Goal: Task Accomplishment & Management: Use online tool/utility

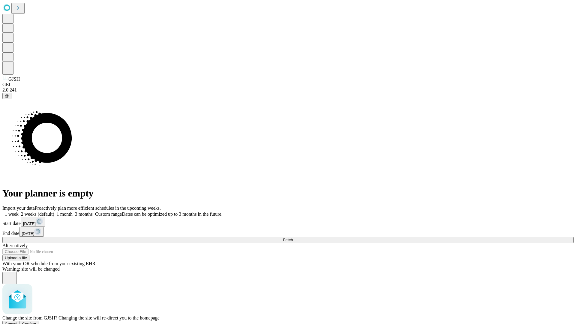
click at [36, 322] on span "Confirm" at bounding box center [29, 324] width 14 height 5
click at [73, 212] on label "1 month" at bounding box center [63, 214] width 18 height 5
click at [293, 238] on span "Fetch" at bounding box center [288, 240] width 10 height 5
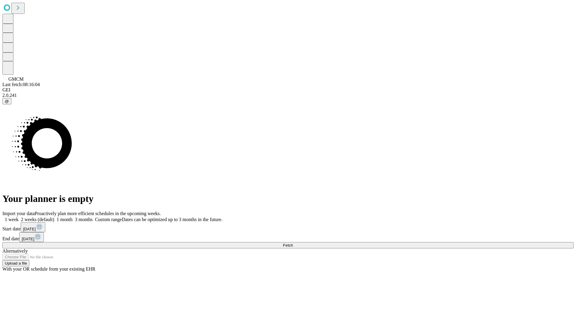
click at [73, 217] on label "1 month" at bounding box center [63, 219] width 18 height 5
click at [293, 243] on span "Fetch" at bounding box center [288, 245] width 10 height 5
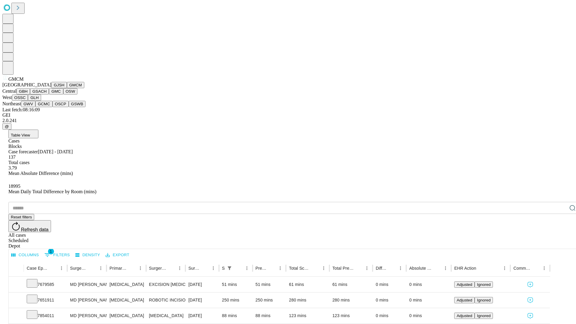
click at [30, 95] on button "GBH" at bounding box center [24, 91] width 14 height 6
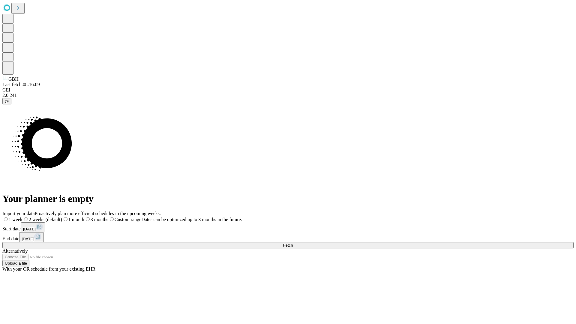
click at [293, 243] on span "Fetch" at bounding box center [288, 245] width 10 height 5
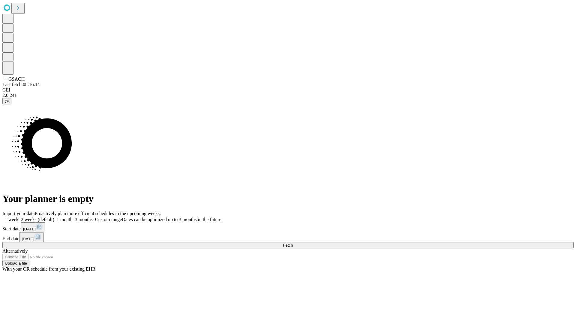
click at [73, 217] on label "1 month" at bounding box center [63, 219] width 18 height 5
click at [293, 243] on span "Fetch" at bounding box center [288, 245] width 10 height 5
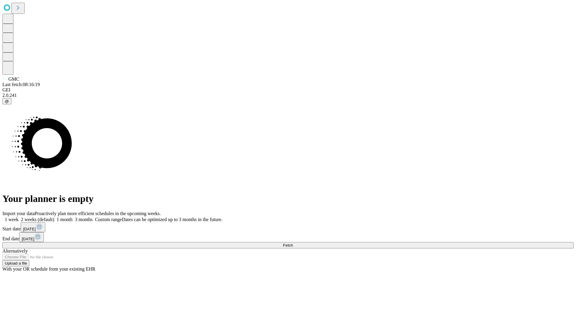
click at [73, 217] on label "1 month" at bounding box center [63, 219] width 18 height 5
click at [293, 243] on span "Fetch" at bounding box center [288, 245] width 10 height 5
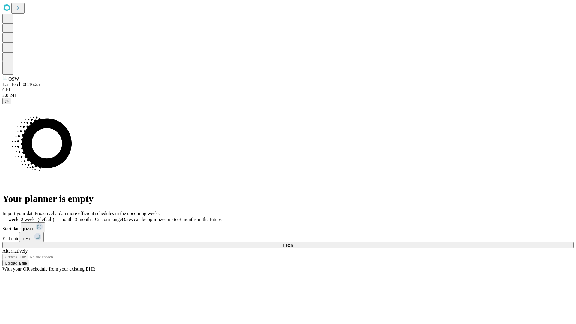
click at [73, 217] on label "1 month" at bounding box center [63, 219] width 18 height 5
click at [293, 243] on span "Fetch" at bounding box center [288, 245] width 10 height 5
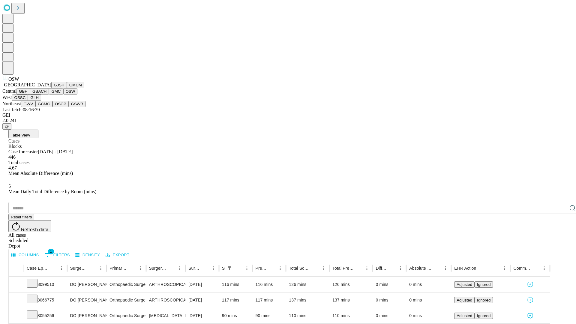
click at [28, 101] on button "OSSC" at bounding box center [20, 98] width 16 height 6
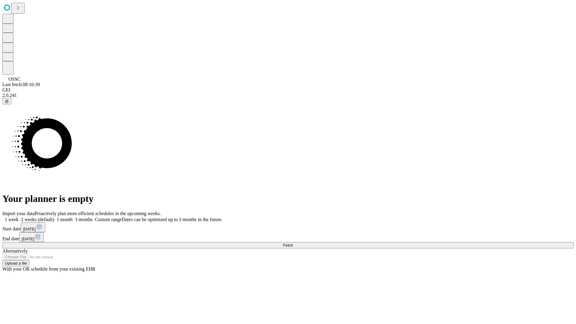
click at [73, 217] on label "1 month" at bounding box center [63, 219] width 18 height 5
click at [293, 243] on span "Fetch" at bounding box center [288, 245] width 10 height 5
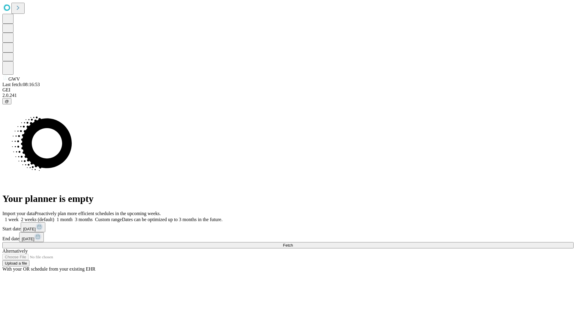
click at [73, 217] on label "1 month" at bounding box center [63, 219] width 18 height 5
click at [293, 243] on span "Fetch" at bounding box center [288, 245] width 10 height 5
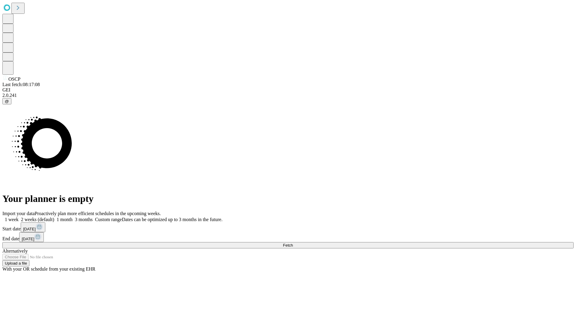
click at [293, 243] on span "Fetch" at bounding box center [288, 245] width 10 height 5
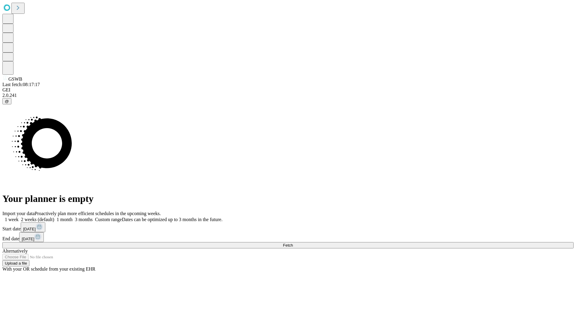
click at [73, 217] on label "1 month" at bounding box center [63, 219] width 18 height 5
click at [293, 243] on span "Fetch" at bounding box center [288, 245] width 10 height 5
